Goal: Check status

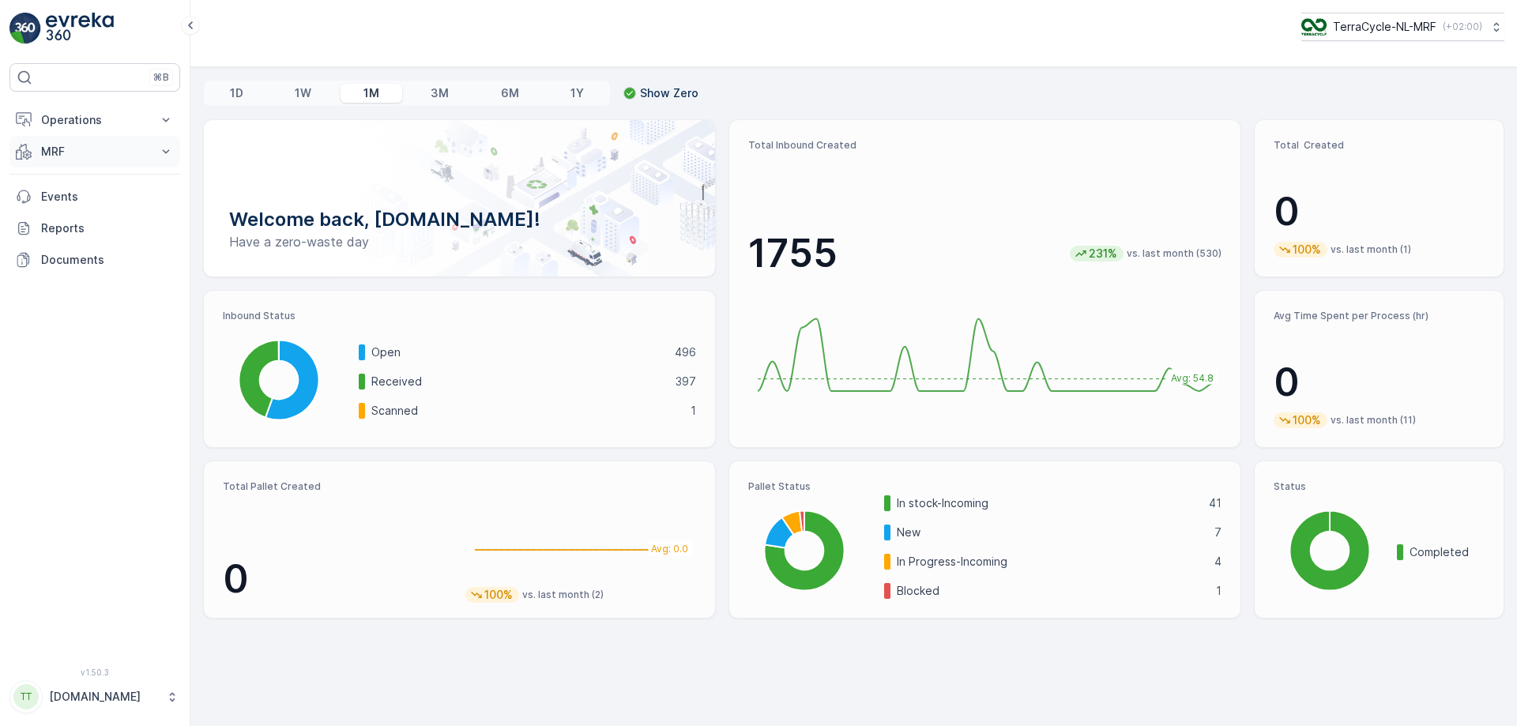
click at [166, 148] on icon at bounding box center [166, 152] width 16 height 16
click at [128, 200] on link "Inbound" at bounding box center [107, 201] width 146 height 22
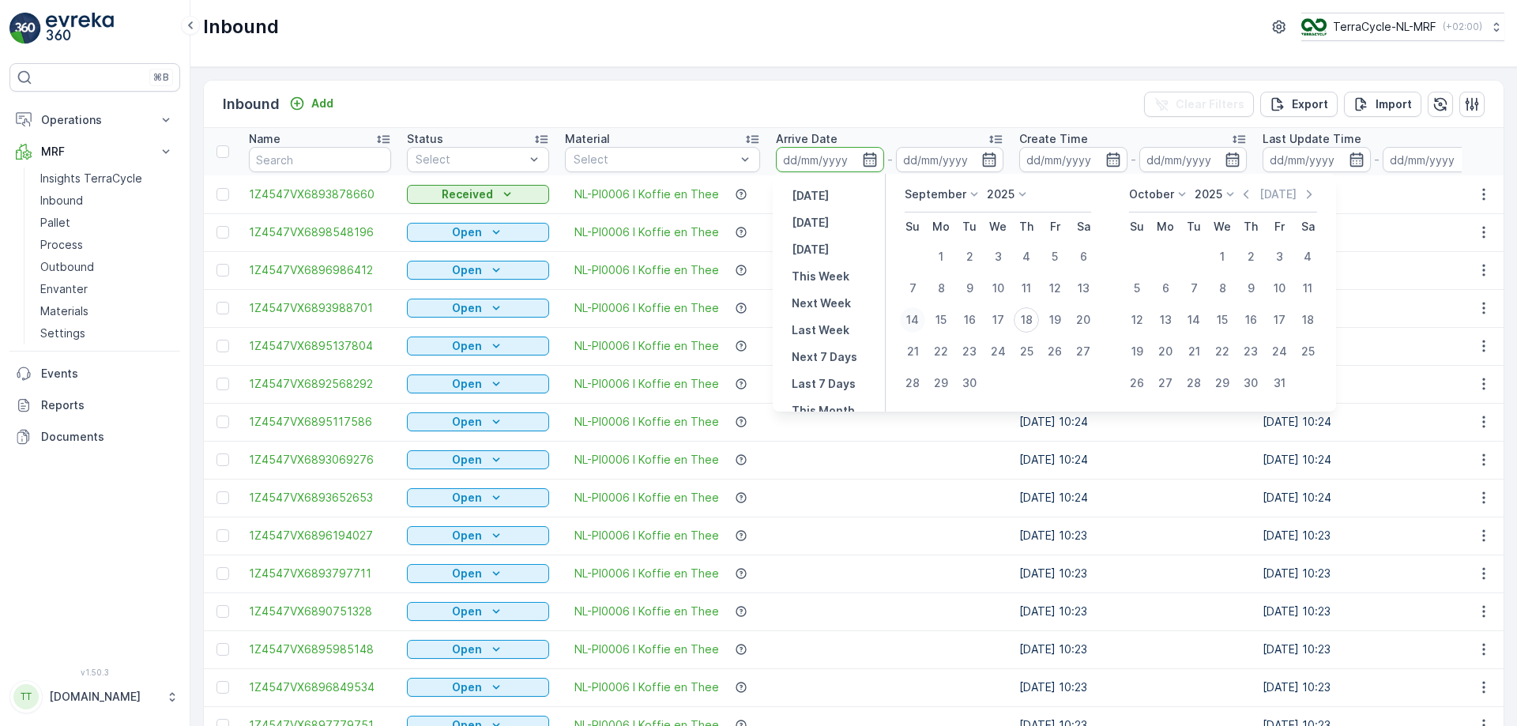
click at [917, 319] on div "14" at bounding box center [912, 319] width 25 height 25
type input "[DATE]"
click at [1028, 320] on div "18" at bounding box center [1026, 319] width 25 height 25
type input "[DATE]"
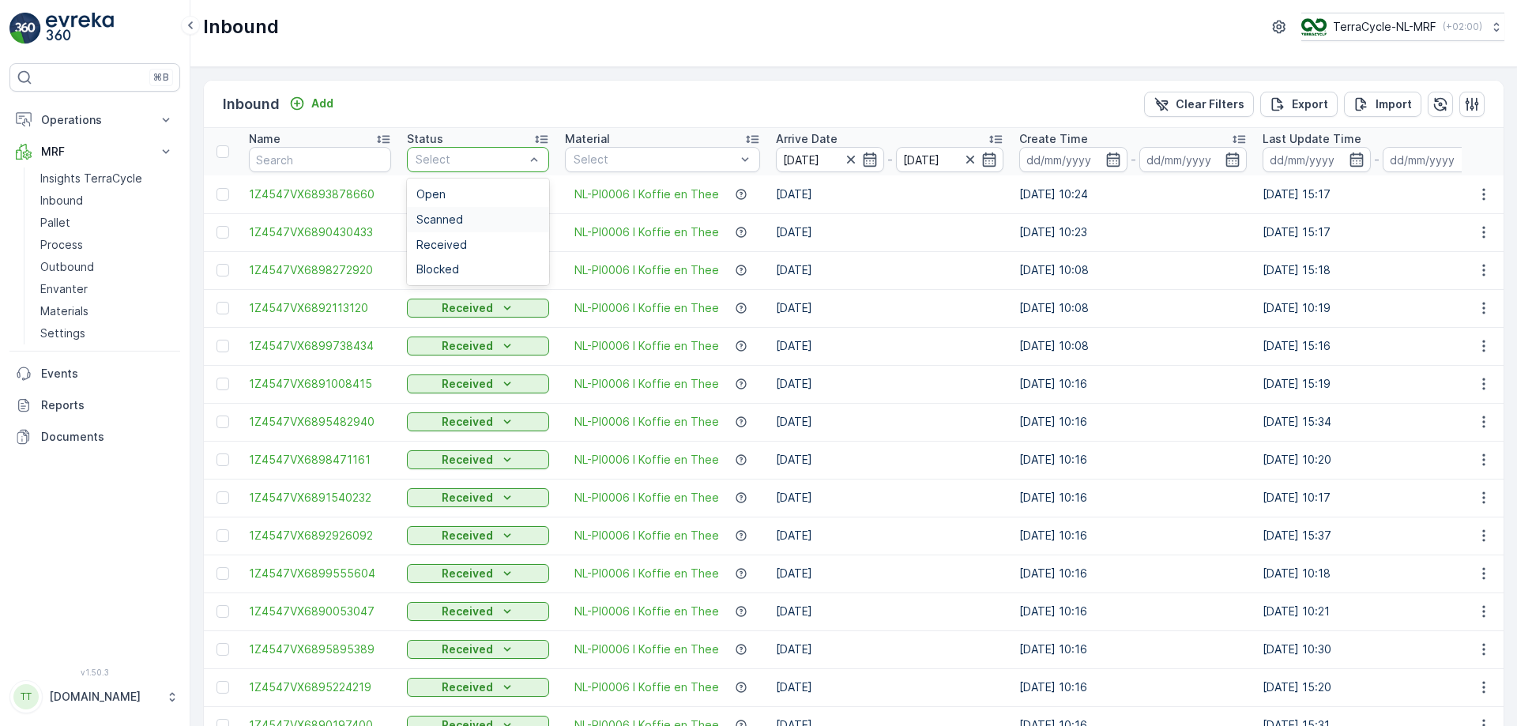
click at [487, 223] on div "Scanned" at bounding box center [477, 219] width 123 height 13
